Goal: Transaction & Acquisition: Purchase product/service

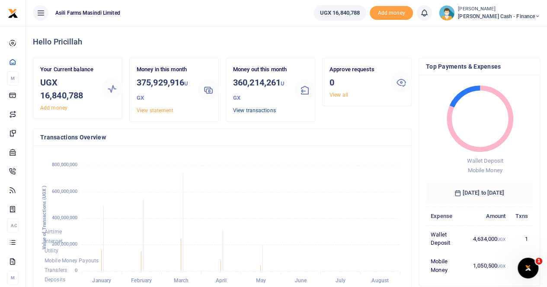
scroll to position [7, 7]
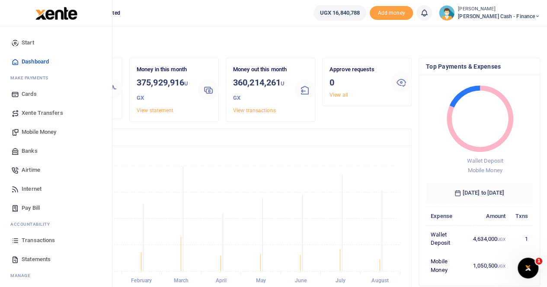
click at [43, 112] on span "Xente Transfers" at bounding box center [42, 113] width 41 height 9
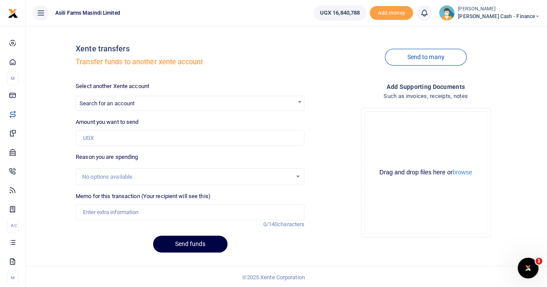
click at [101, 98] on span "Search for an account" at bounding box center [190, 102] width 228 height 13
type input "a"
type input "S"
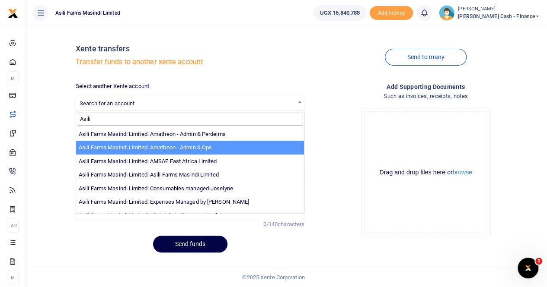
type input "Asili"
select select "3989"
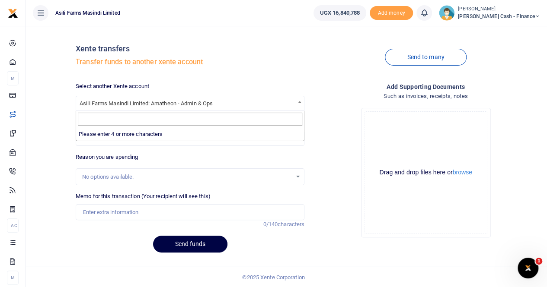
click at [298, 101] on b at bounding box center [299, 102] width 3 height 2
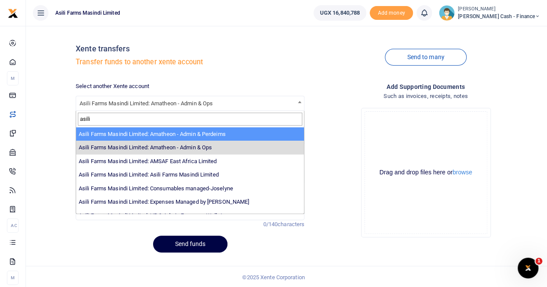
type input "asili"
select select "4039"
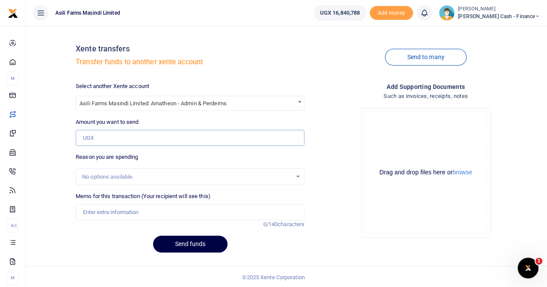
click at [108, 140] on input "Amount you want to send" at bounding box center [190, 138] width 229 height 16
type input "1,000,000"
click at [101, 212] on input "Memo for this transaction (Your recipient will see this)" at bounding box center [190, 212] width 229 height 16
click at [187, 212] on input "Transfer to Amatheon perdium for food" at bounding box center [190, 212] width 229 height 16
drag, startPoint x: 128, startPoint y: 213, endPoint x: 121, endPoint y: 212, distance: 7.0
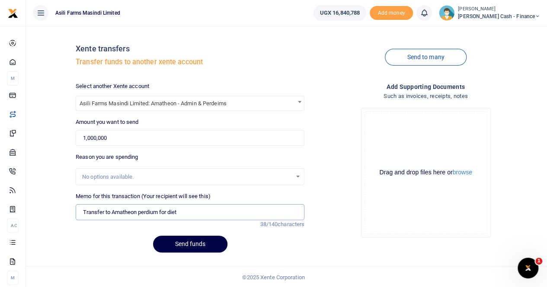
click at [121, 212] on input "Transfer to Amatheon perdium for diet" at bounding box center [190, 212] width 229 height 16
drag, startPoint x: 152, startPoint y: 213, endPoint x: 146, endPoint y: 211, distance: 6.3
click at [146, 211] on input "Transfer to Amatheon perdium for diet" at bounding box center [190, 212] width 229 height 16
click at [157, 214] on input "Transfer to Amatheon perdium for diet" at bounding box center [190, 212] width 229 height 16
click at [151, 212] on input "Transfer to Amatheon perdium for diet" at bounding box center [190, 212] width 229 height 16
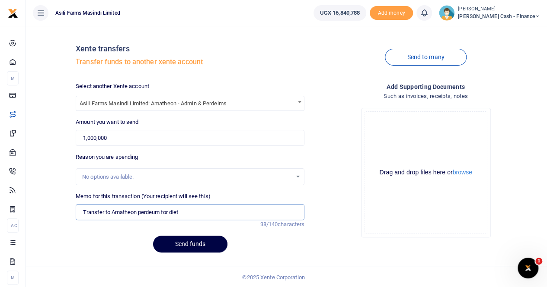
click at [231, 210] on input "Transfer to Amatheon perdeum for diet" at bounding box center [190, 212] width 229 height 16
click at [155, 211] on input "Transfer to Amatheon perdeum for diet" at bounding box center [190, 212] width 229 height 16
click at [195, 210] on input "Transfer to Amatheon perdeim for diet" at bounding box center [190, 212] width 229 height 16
type input "Transfer to Amatheon perdeim for diet"
click at [462, 175] on button "browse" at bounding box center [462, 172] width 19 height 6
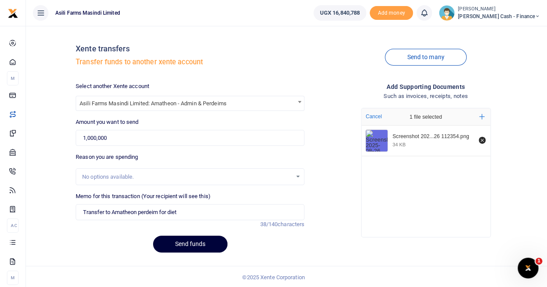
click at [188, 242] on button "Send funds" at bounding box center [190, 244] width 74 height 17
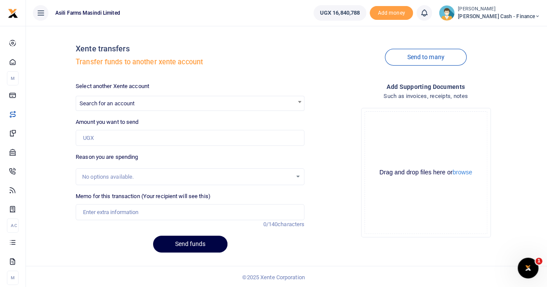
scroll to position [1, 0]
